Goal: Task Accomplishment & Management: Use online tool/utility

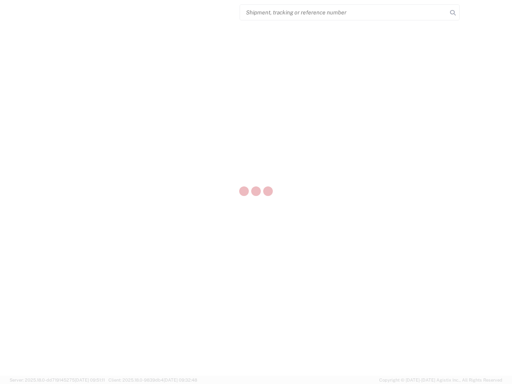
select select "US"
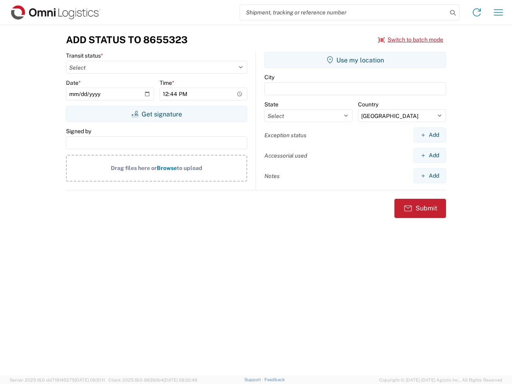
click at [344, 12] on input "search" at bounding box center [343, 12] width 207 height 15
click at [453, 13] on icon at bounding box center [453, 12] width 11 height 11
click at [477, 12] on icon at bounding box center [477, 12] width 13 height 13
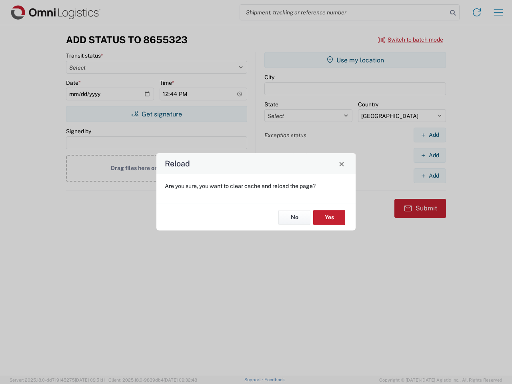
click at [499, 12] on div "Reload Are you sure, you want to clear cache and reload the page? No Yes" at bounding box center [256, 192] width 512 height 384
click at [411, 40] on div "Reload Are you sure, you want to clear cache and reload the page? No Yes" at bounding box center [256, 192] width 512 height 384
click at [157, 114] on div "Reload Are you sure, you want to clear cache and reload the page? No Yes" at bounding box center [256, 192] width 512 height 384
click at [355, 60] on div "Reload Are you sure, you want to clear cache and reload the page? No Yes" at bounding box center [256, 192] width 512 height 384
click at [430, 135] on div "Reload Are you sure, you want to clear cache and reload the page? No Yes" at bounding box center [256, 192] width 512 height 384
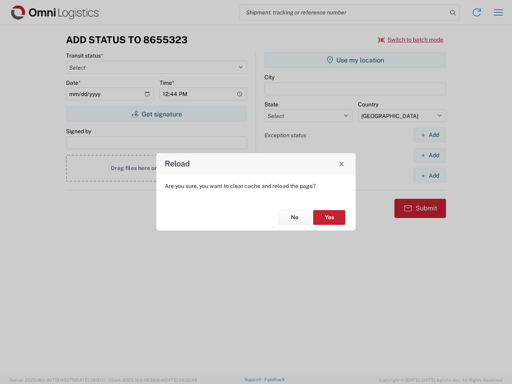
click at [430, 155] on div "Reload Are you sure, you want to clear cache and reload the page? No Yes" at bounding box center [256, 192] width 512 height 384
click at [430, 176] on div "Reload Are you sure, you want to clear cache and reload the page? No Yes" at bounding box center [256, 192] width 512 height 384
